Goal: Information Seeking & Learning: Learn about a topic

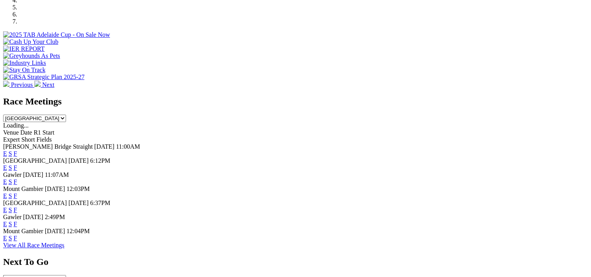
scroll to position [272, 0]
click at [17, 223] on link "F" at bounding box center [16, 223] width 4 height 7
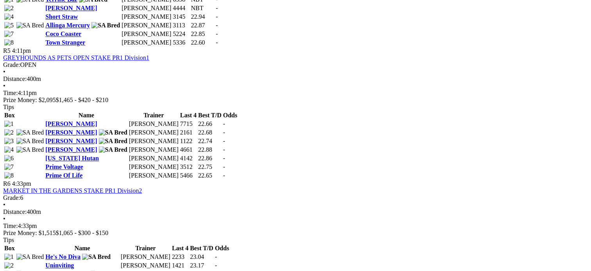
scroll to position [857, 0]
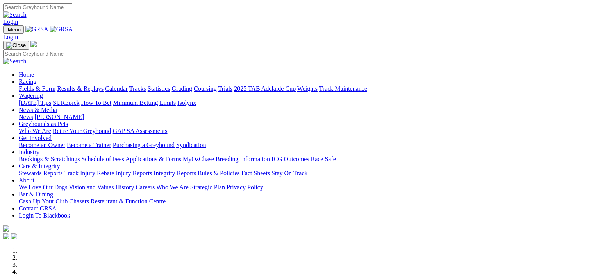
scroll to position [272, 0]
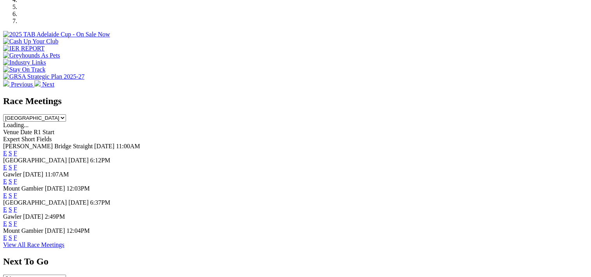
click at [17, 150] on link "F" at bounding box center [16, 153] width 4 height 7
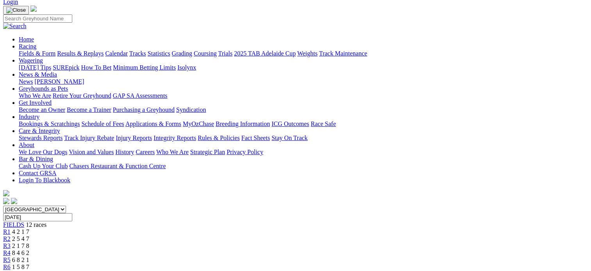
scroll to position [47, 0]
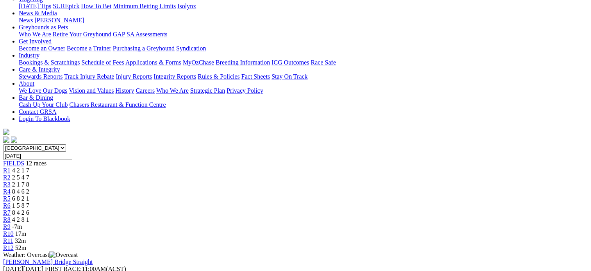
scroll to position [111, 0]
click at [29, 209] on span "8 4 2 6" at bounding box center [20, 212] width 17 height 7
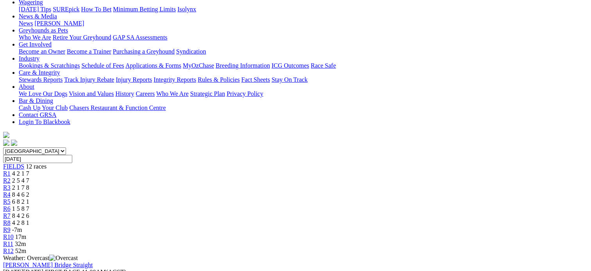
scroll to position [105, 0]
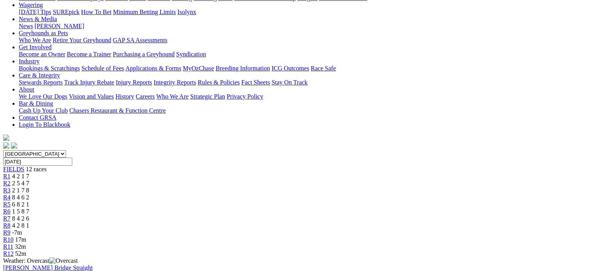
click at [29, 208] on span "1 5 8 7" at bounding box center [20, 211] width 17 height 7
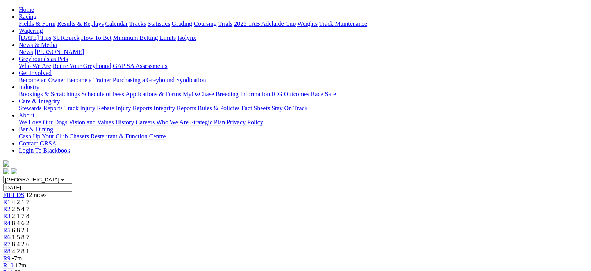
scroll to position [79, 0]
click at [11, 198] on link "R1" at bounding box center [6, 201] width 7 height 7
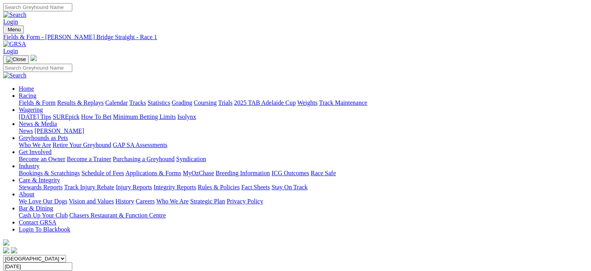
scroll to position [56, 0]
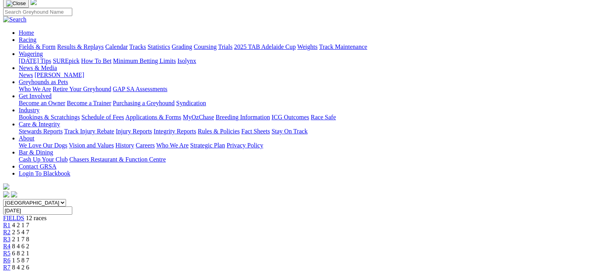
click at [153, 229] on div "R2 2 5 4 7" at bounding box center [295, 232] width 585 height 7
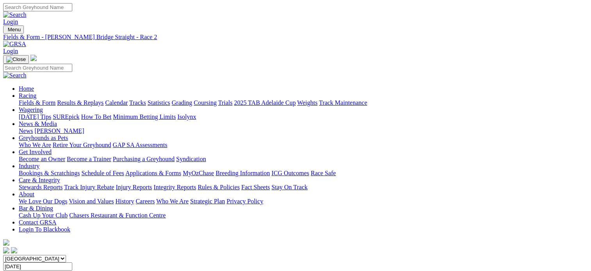
scroll to position [86, 0]
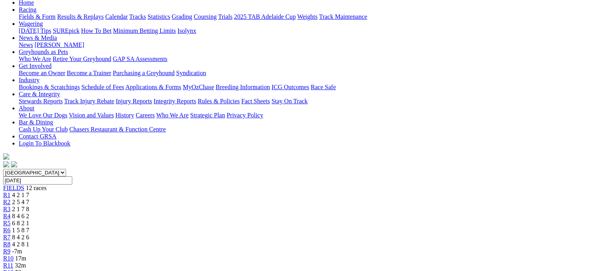
click at [29, 206] on span "2 1 7 8" at bounding box center [20, 209] width 17 height 7
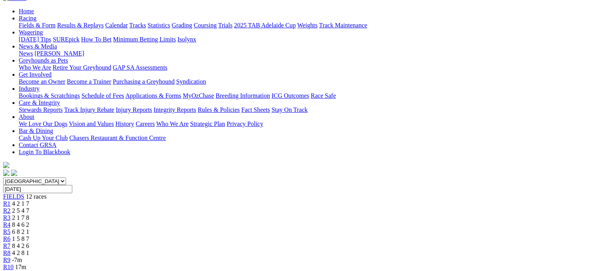
scroll to position [95, 0]
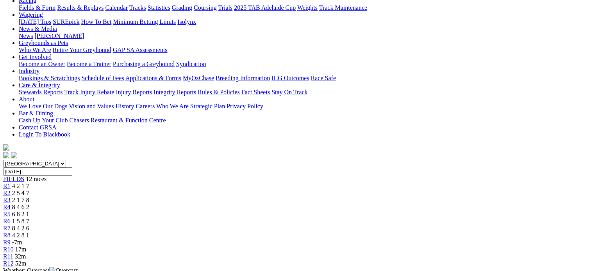
click at [29, 204] on span "8 4 6 2" at bounding box center [20, 207] width 17 height 7
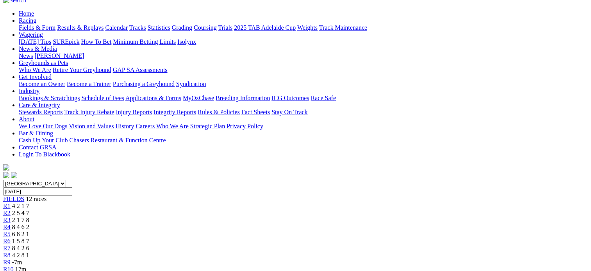
scroll to position [56, 0]
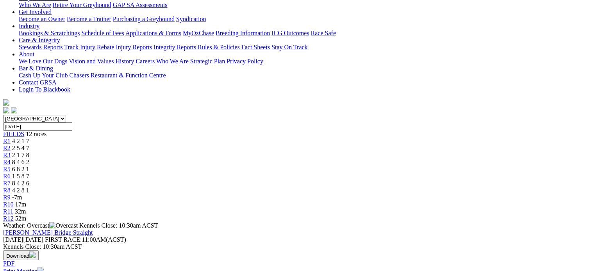
scroll to position [94, 0]
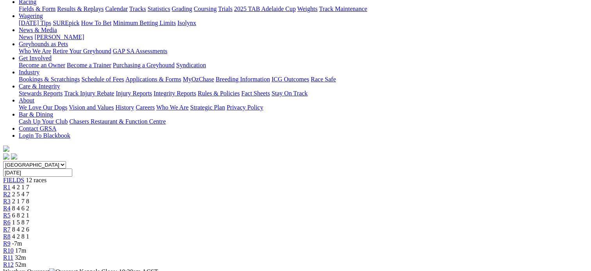
click at [440, 247] on div "R10 17m" at bounding box center [295, 250] width 585 height 7
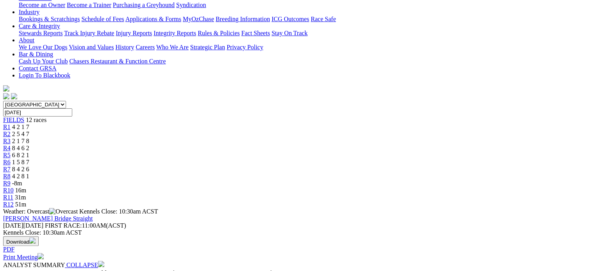
scroll to position [85, 0]
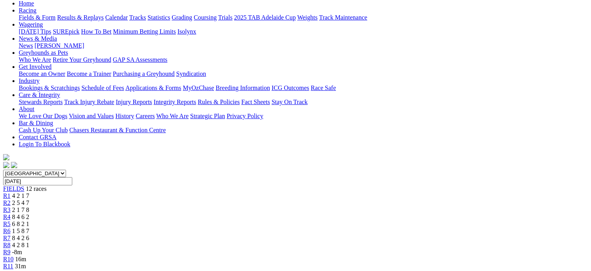
click at [11, 249] on span "R9" at bounding box center [6, 252] width 7 height 7
